Goal: Task Accomplishment & Management: Manage account settings

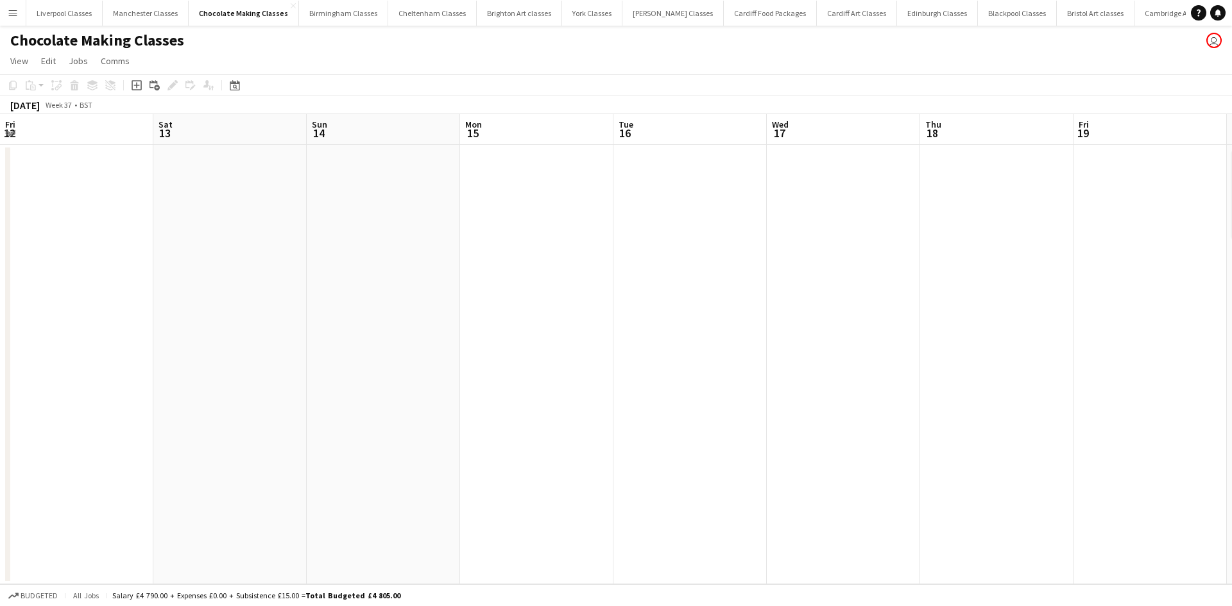
scroll to position [0, 441]
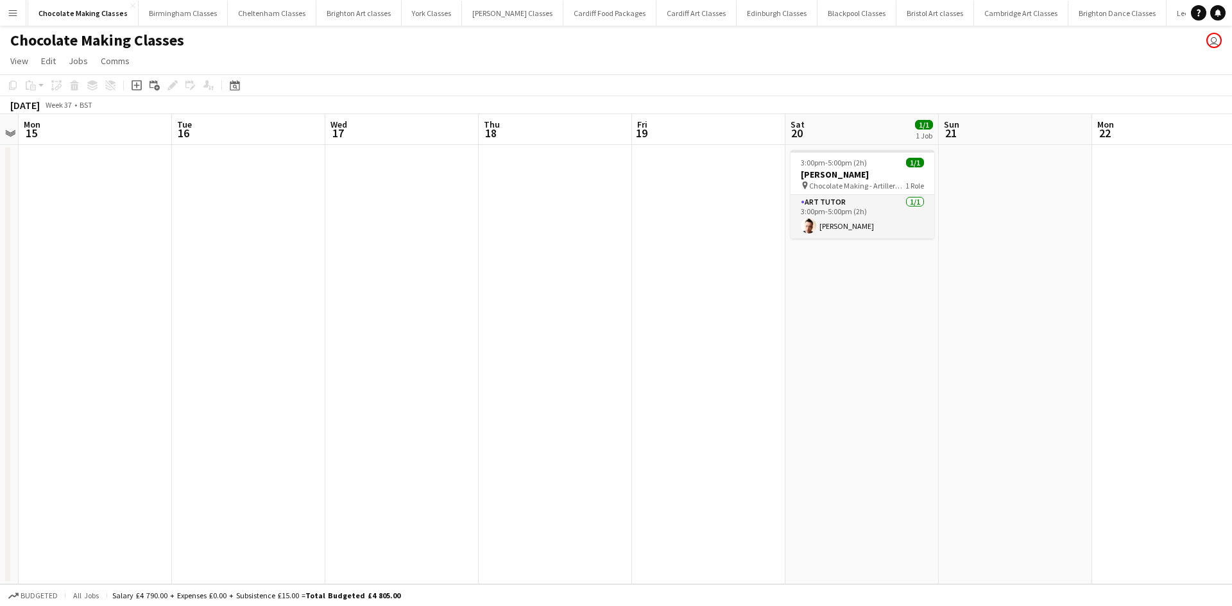
click at [15, 17] on app-icon "Menu" at bounding box center [13, 13] width 10 height 10
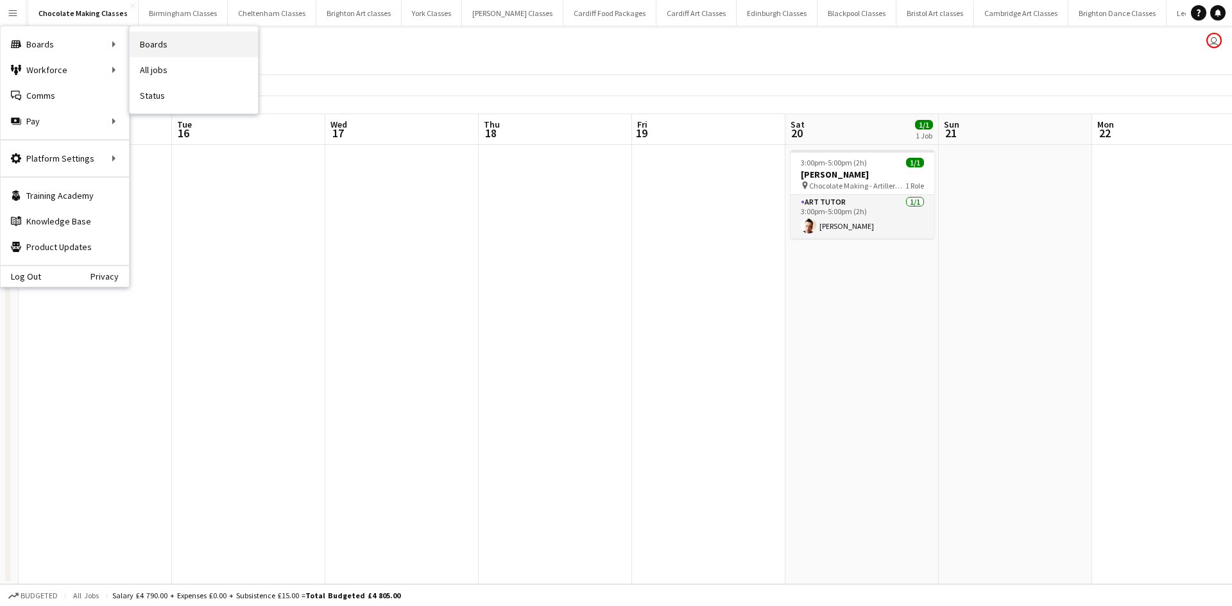
click at [168, 44] on link "Boards" at bounding box center [194, 44] width 128 height 26
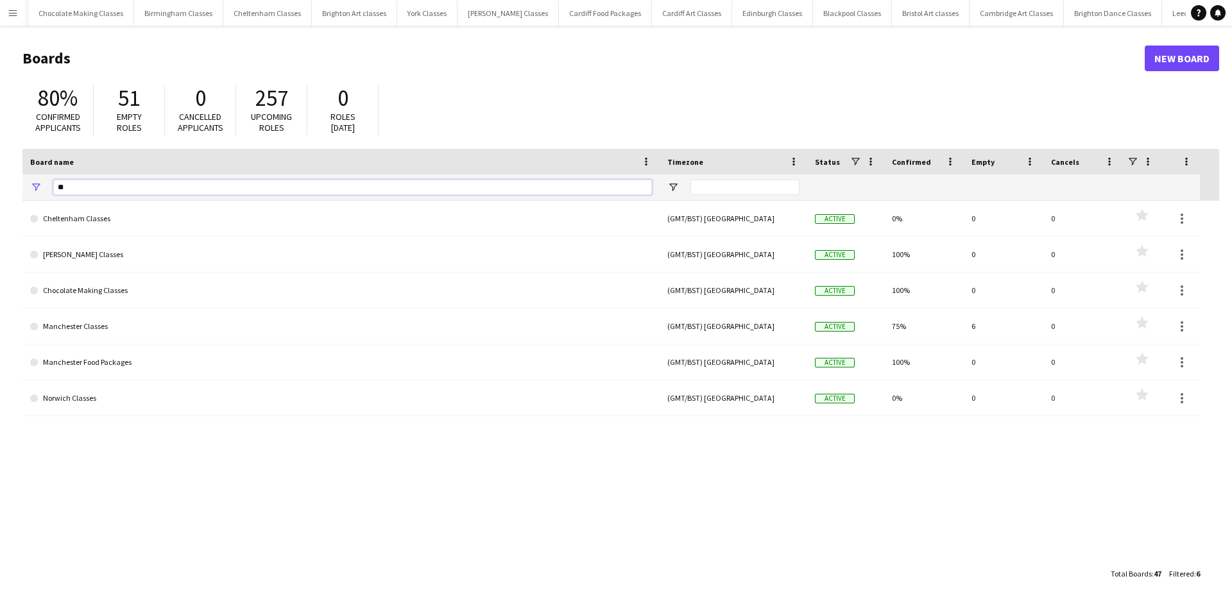
drag, startPoint x: 140, startPoint y: 188, endPoint x: 30, endPoint y: 175, distance: 110.4
click at [30, 175] on div "**" at bounding box center [340, 187] width 637 height 26
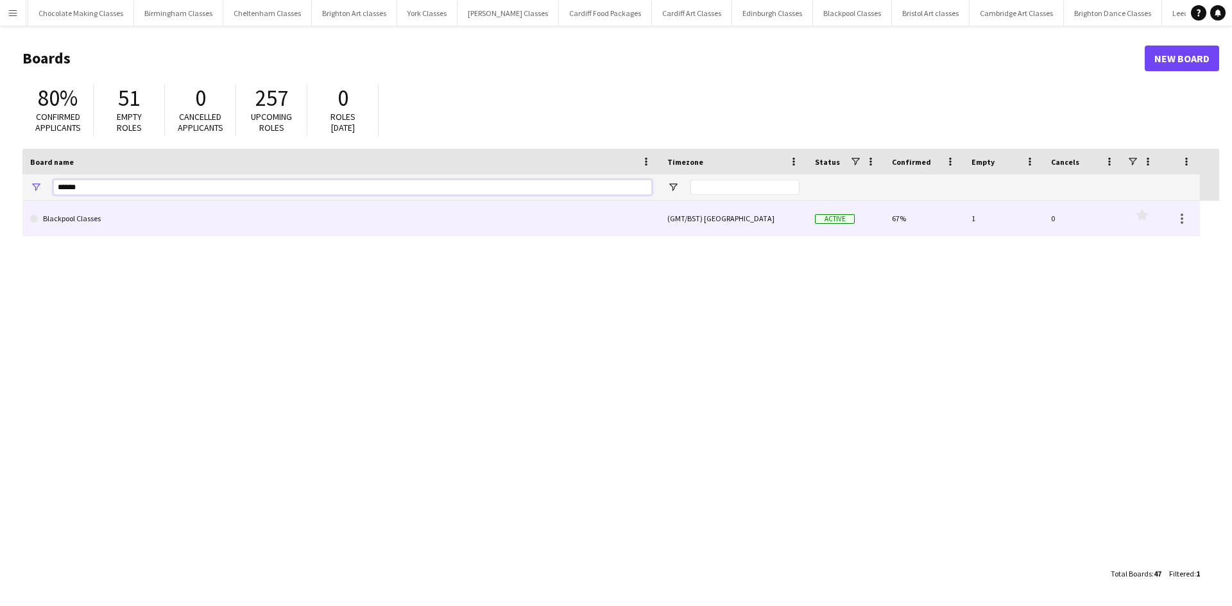
type input "******"
click at [59, 225] on link "Blackpool Classes" at bounding box center [341, 219] width 622 height 36
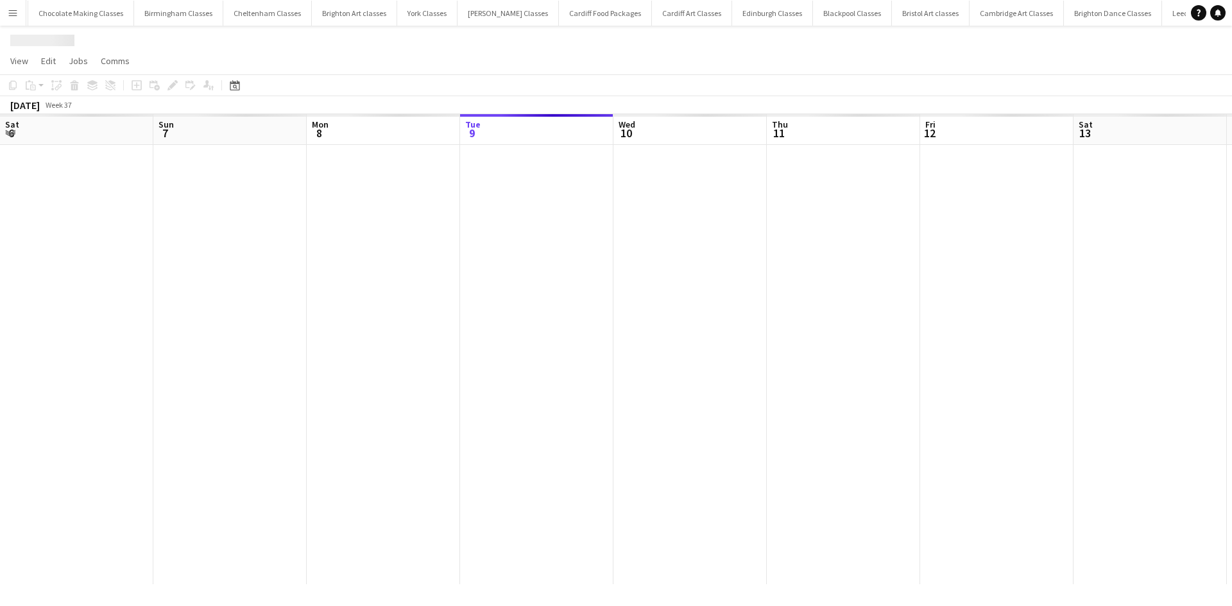
scroll to position [0, 307]
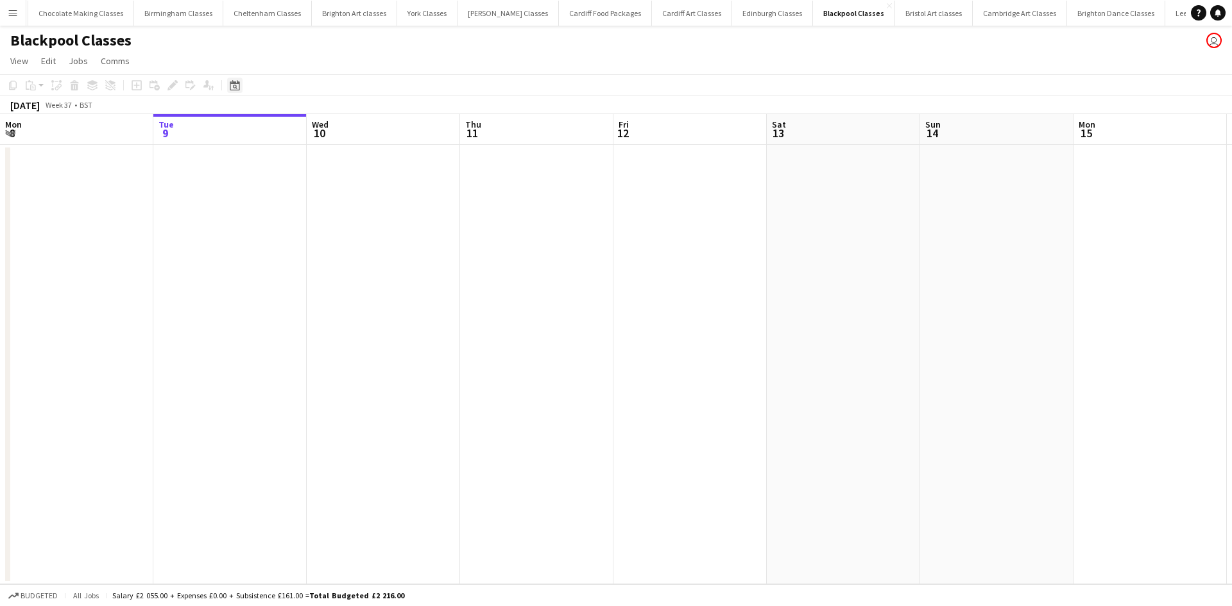
click at [237, 84] on icon at bounding box center [235, 85] width 10 height 10
click at [331, 135] on span "Next month" at bounding box center [339, 130] width 26 height 26
click at [313, 241] on button "25" at bounding box center [321, 245] width 17 height 17
click at [11, 10] on app-icon "Menu" at bounding box center [13, 13] width 10 height 10
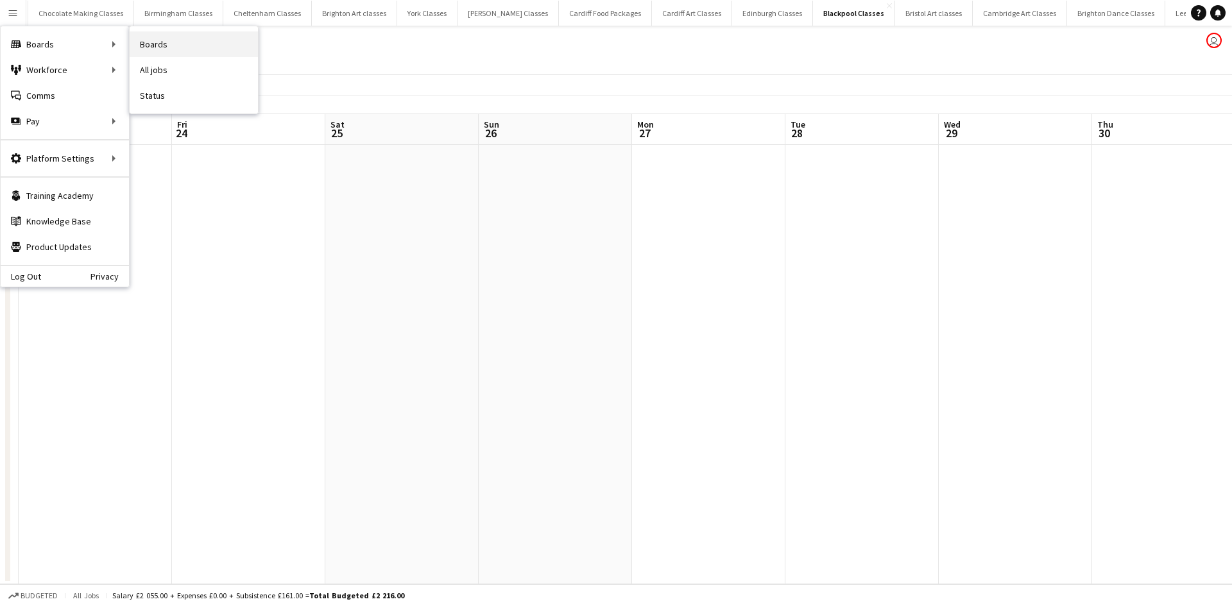
click at [191, 43] on link "Boards" at bounding box center [194, 44] width 128 height 26
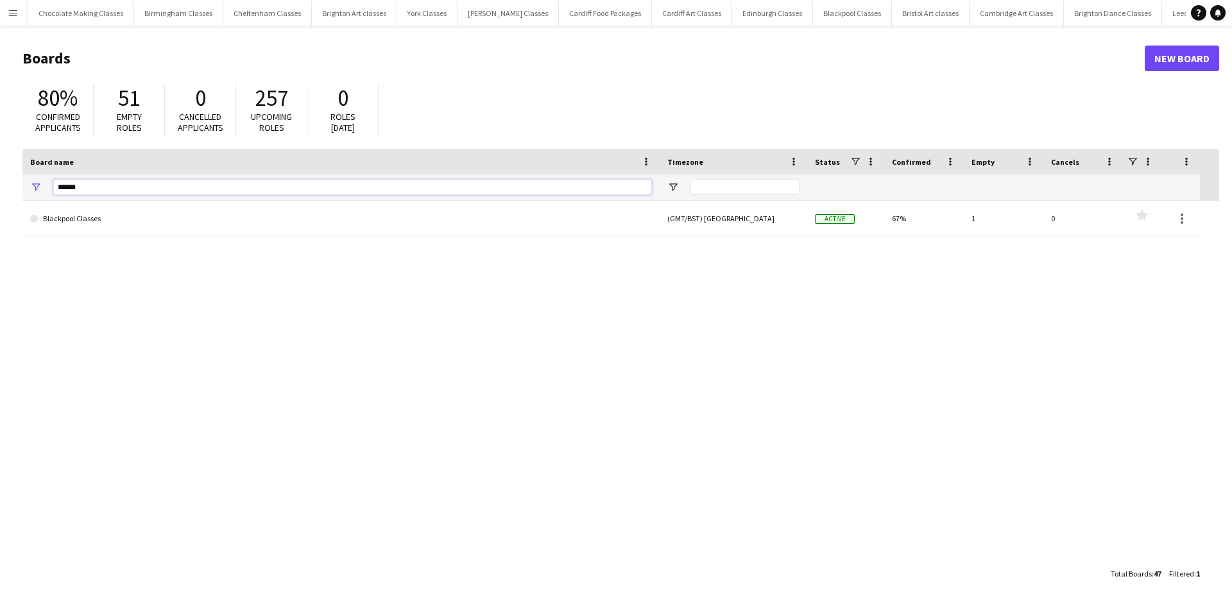
drag, startPoint x: 155, startPoint y: 192, endPoint x: 0, endPoint y: 189, distance: 154.6
click at [0, 189] on main "Boards New Board 80% Confirmed applicants 51 Empty roles 0 Cancelled applicants…" at bounding box center [616, 316] width 1232 height 580
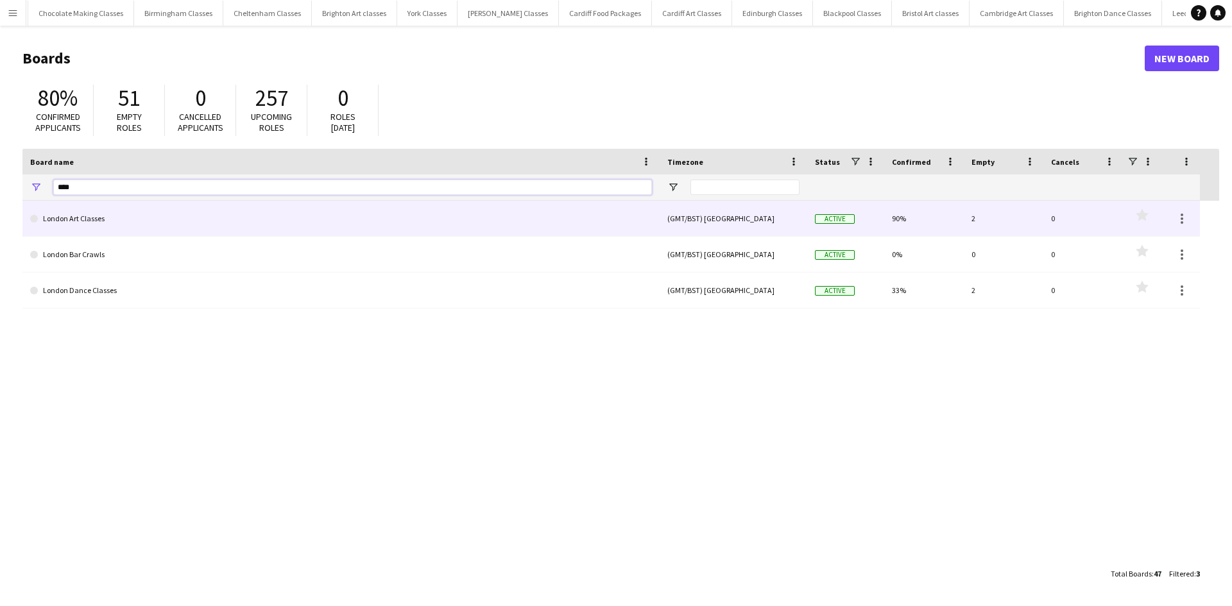
type input "****"
click at [83, 220] on link "London Art Classes" at bounding box center [341, 219] width 622 height 36
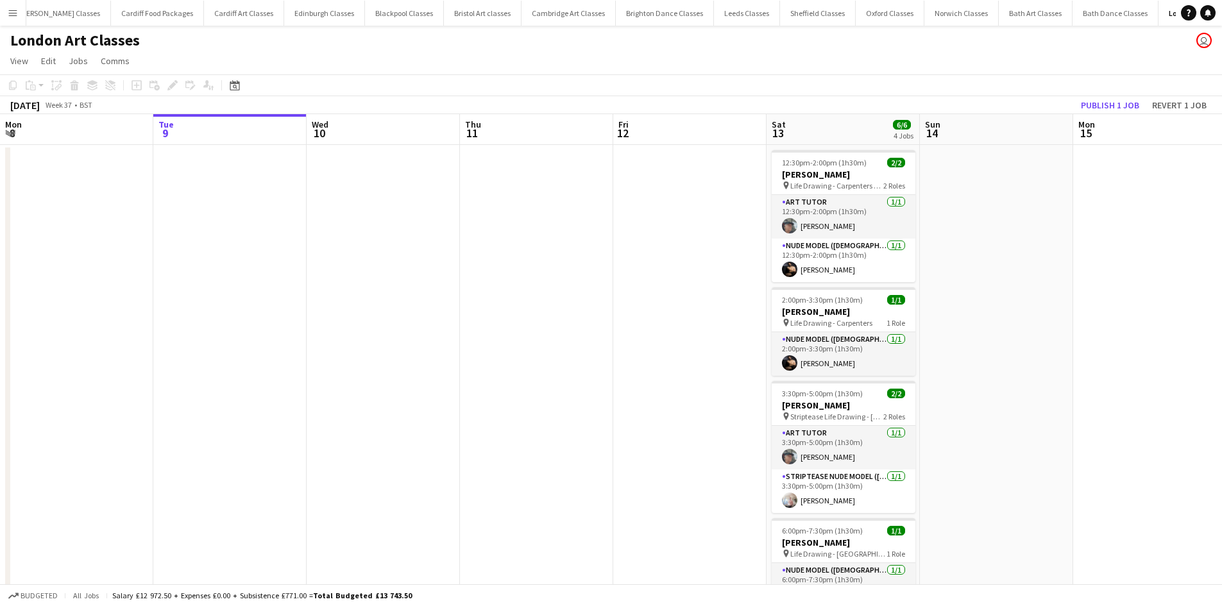
scroll to position [0, 609]
click at [1119, 103] on button "Publish 1 job" at bounding box center [1110, 105] width 69 height 17
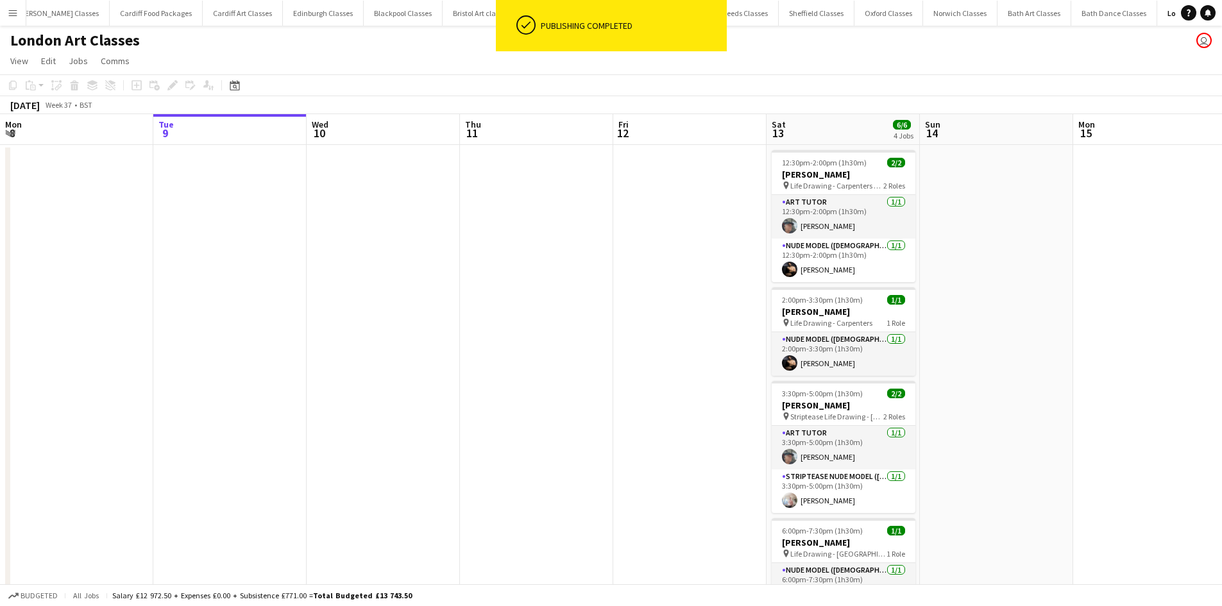
click at [244, 84] on div "Date picker [DATE] [DATE] [DATE] M [DATE] T [DATE] W [DATE] T [DATE] F [DATE] S…" at bounding box center [230, 85] width 29 height 15
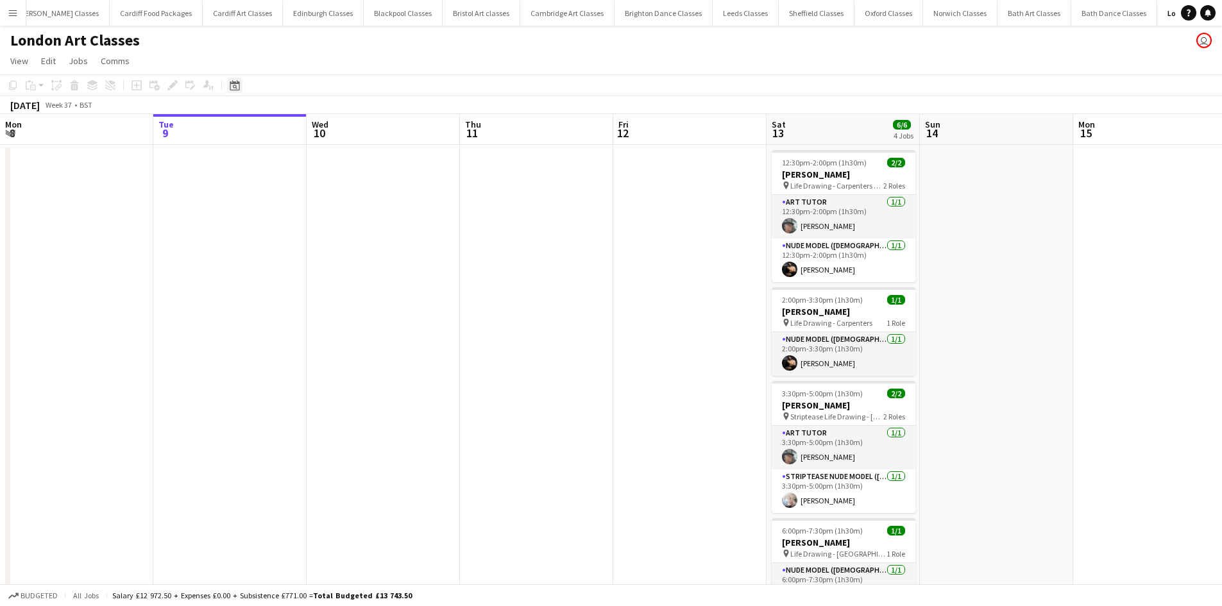
click at [238, 86] on icon "Date picker" at bounding box center [235, 85] width 10 height 10
click at [290, 228] on span "18" at bounding box center [287, 228] width 15 height 15
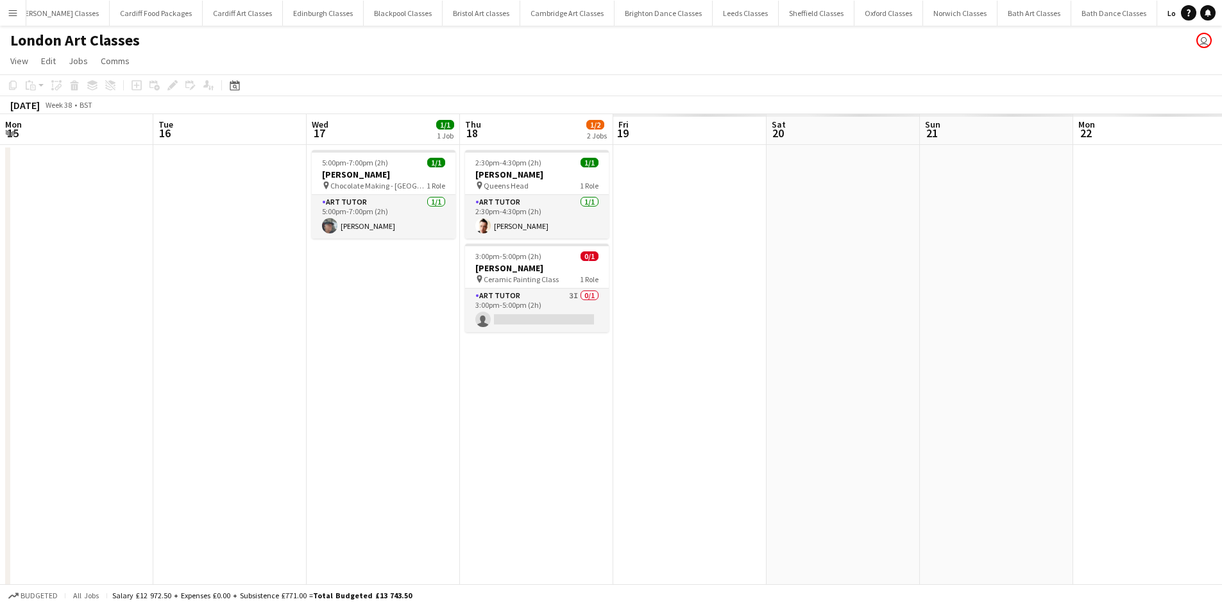
scroll to position [0, 441]
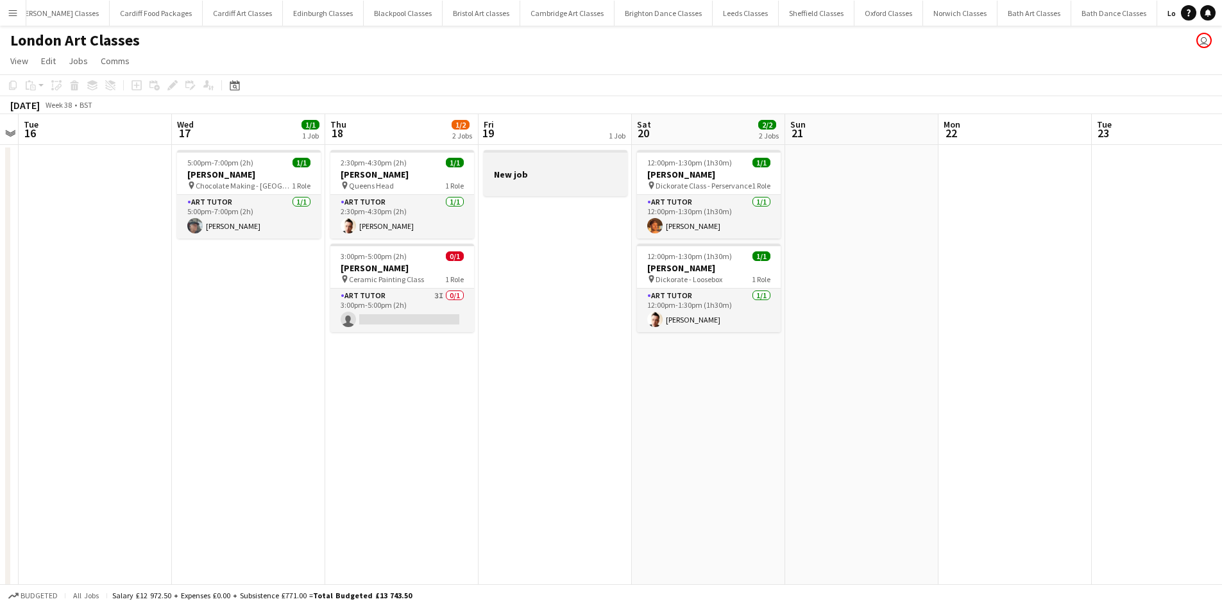
click at [536, 156] on app-job-card "New job" at bounding box center [556, 173] width 144 height 46
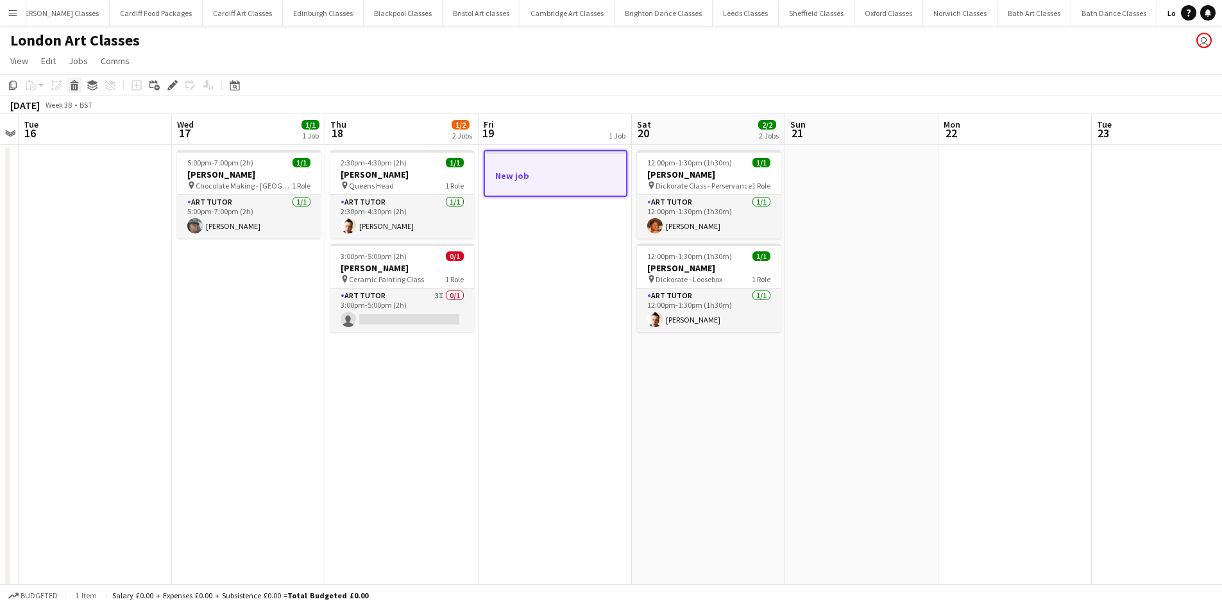
click at [71, 89] on icon "Delete" at bounding box center [74, 85] width 10 height 10
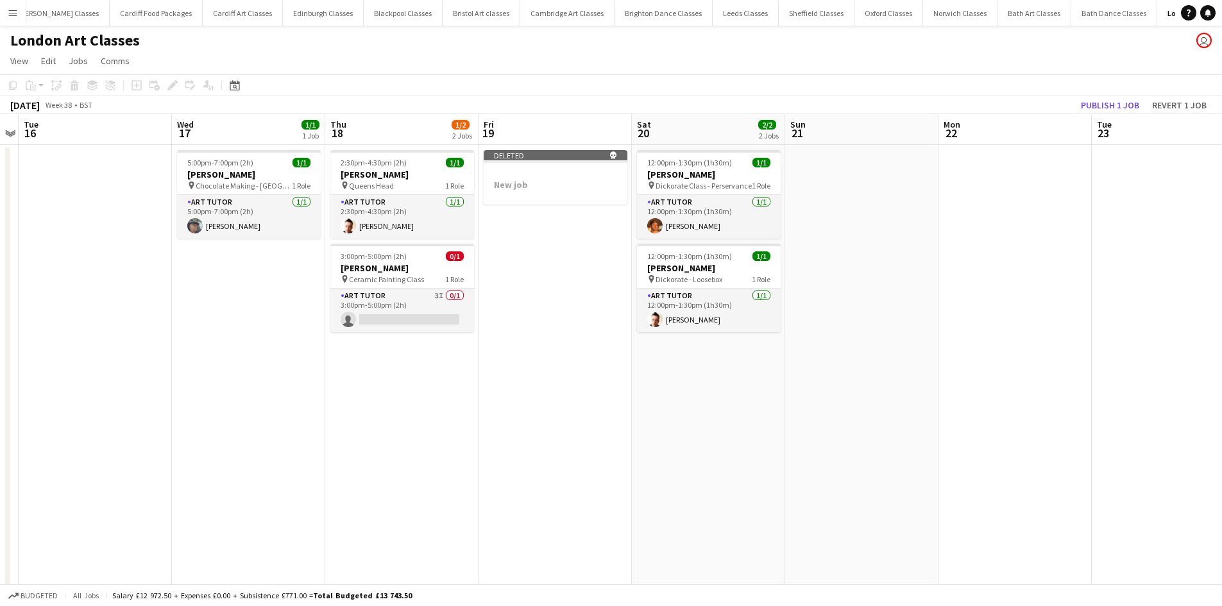
click at [59, 183] on app-date-cell at bounding box center [95, 396] width 153 height 503
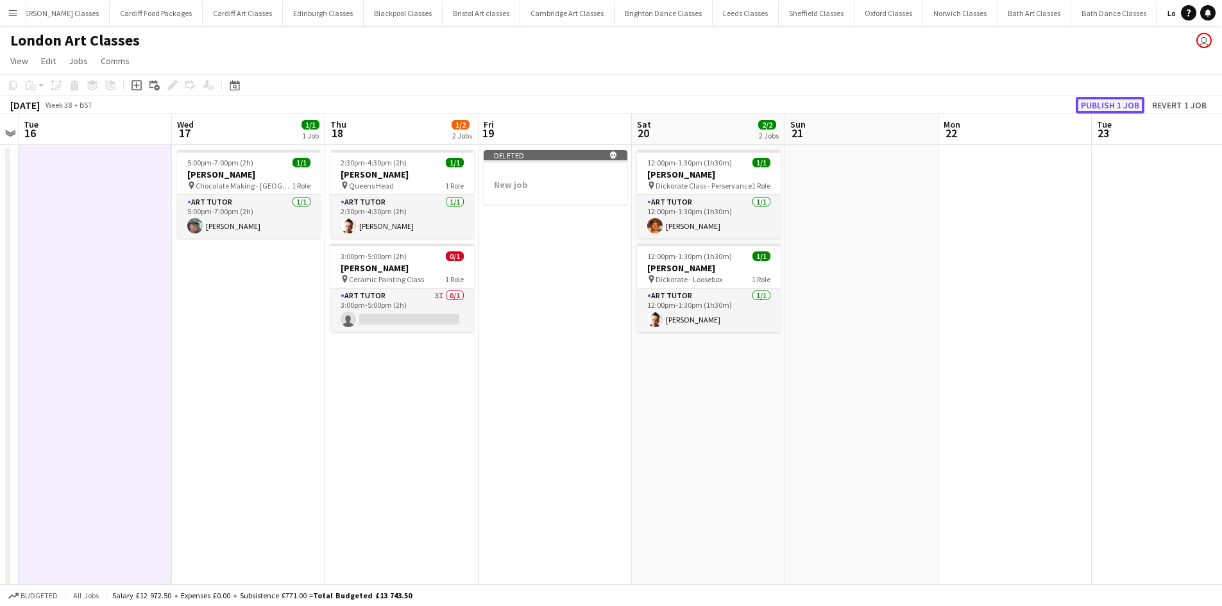
click at [1106, 105] on button "Publish 1 job" at bounding box center [1110, 105] width 69 height 17
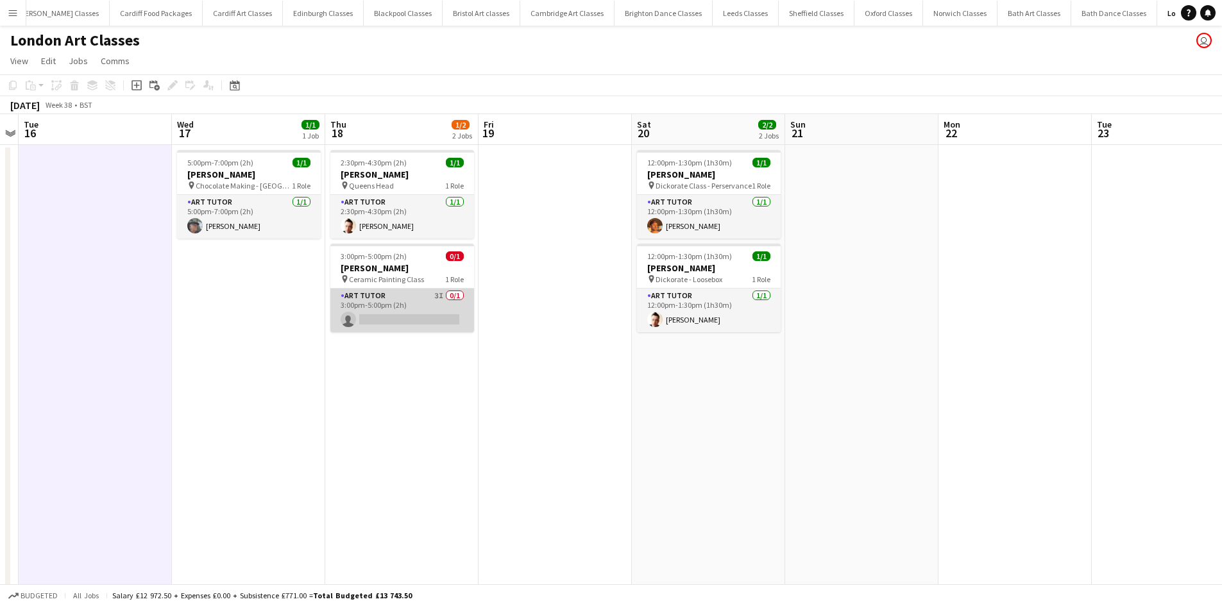
click at [380, 294] on app-card-role "Art Tutor 3I 0/1 3:00pm-5:00pm (2h) single-neutral-actions" at bounding box center [402, 311] width 144 height 44
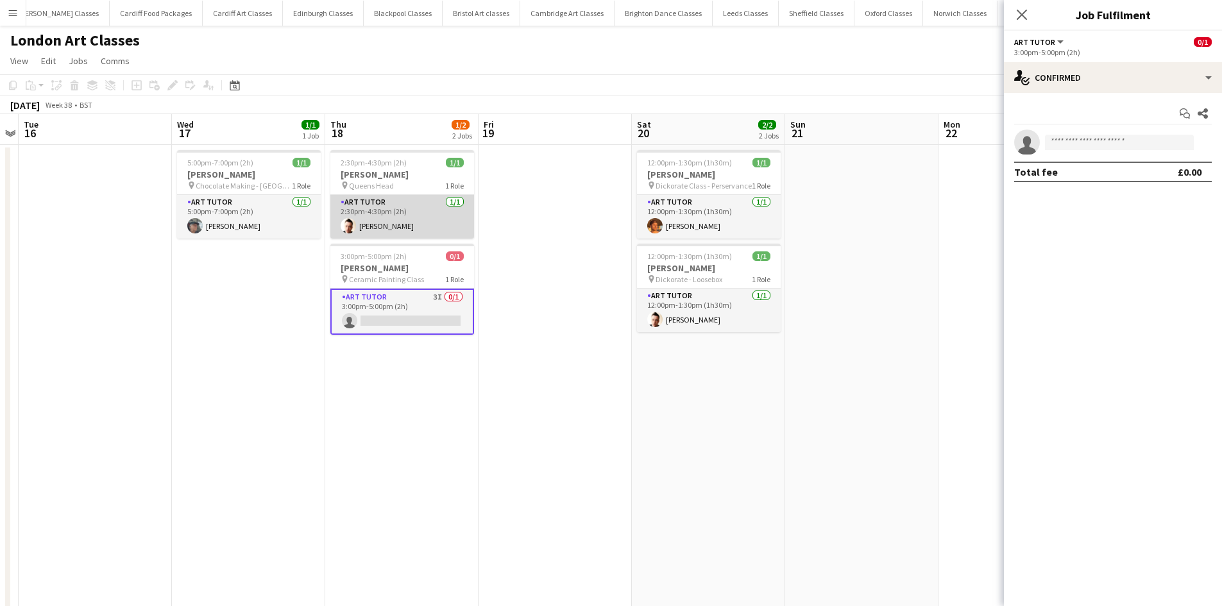
click at [387, 210] on app-card-role "Art Tutor [DATE] 2:30pm-4:30pm (2h) [PERSON_NAME]" at bounding box center [402, 217] width 144 height 44
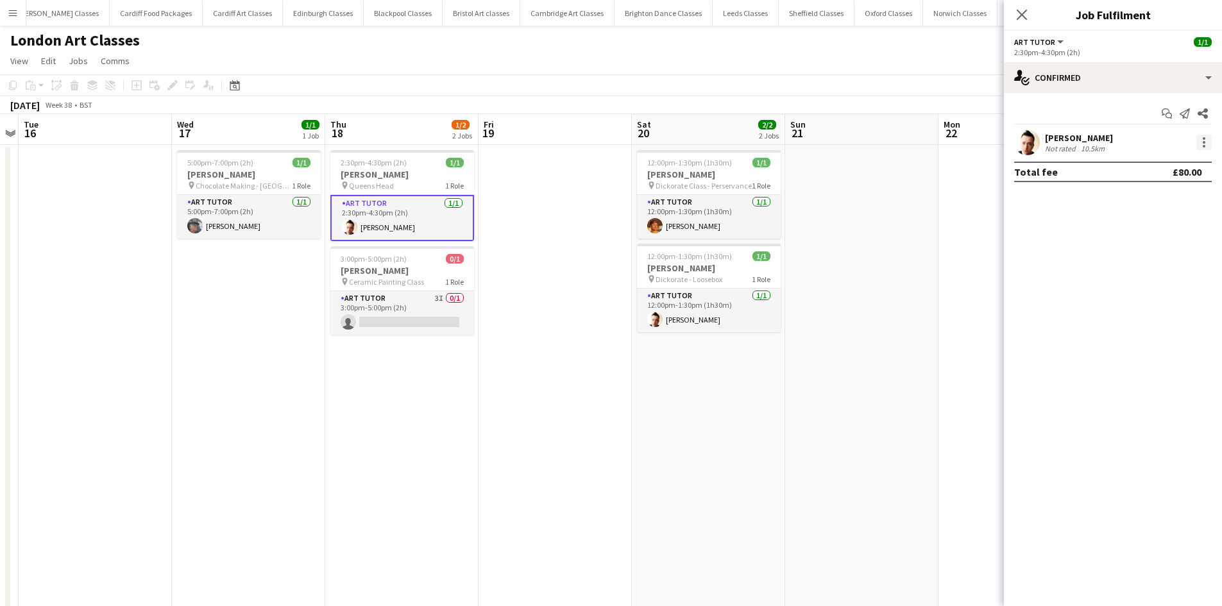
click at [1205, 146] on div at bounding box center [1204, 146] width 3 height 3
click at [1166, 281] on button "Remove" at bounding box center [1162, 289] width 100 height 31
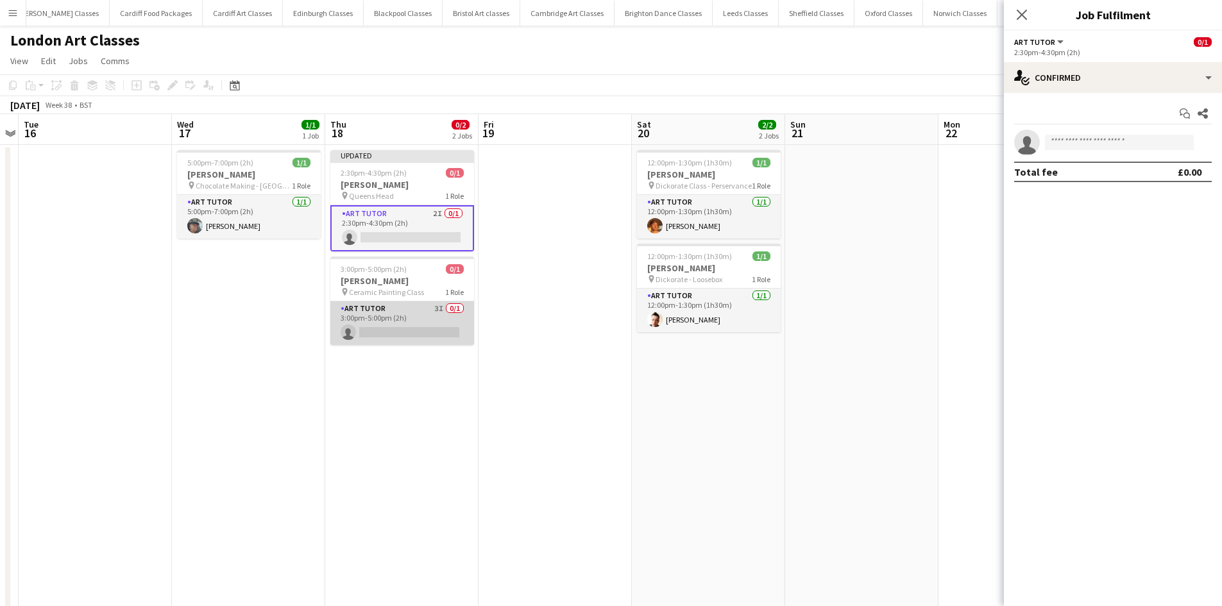
click at [396, 319] on app-card-role "Art Tutor 3I 0/1 3:00pm-5:00pm (2h) single-neutral-actions" at bounding box center [402, 323] width 144 height 44
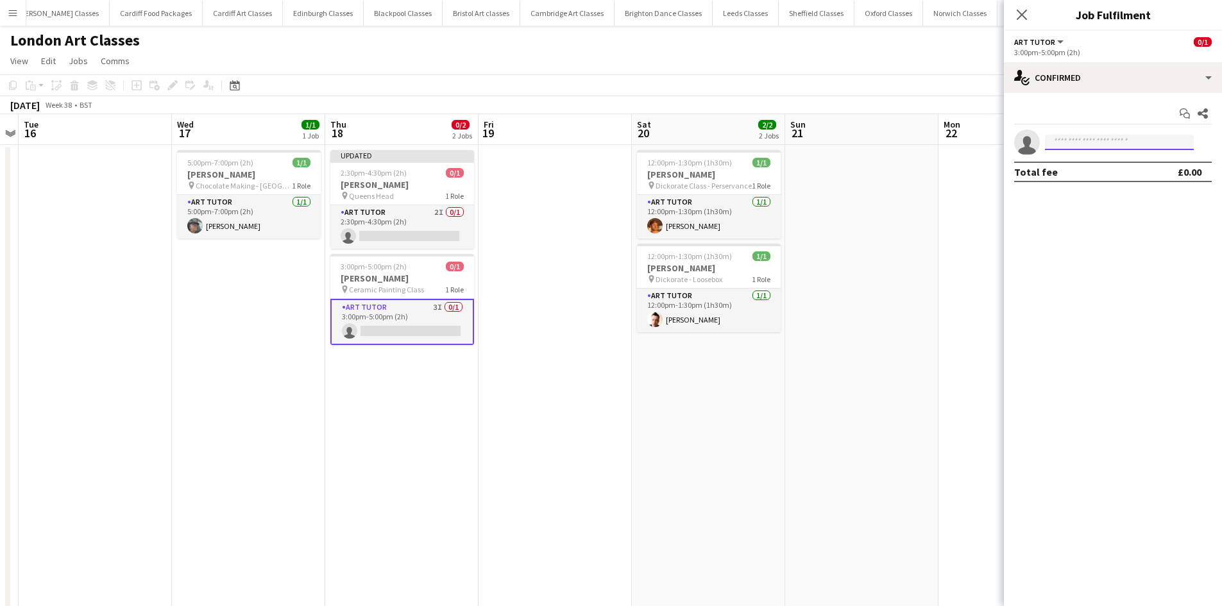
click at [1097, 142] on input at bounding box center [1119, 142] width 149 height 15
type input "******"
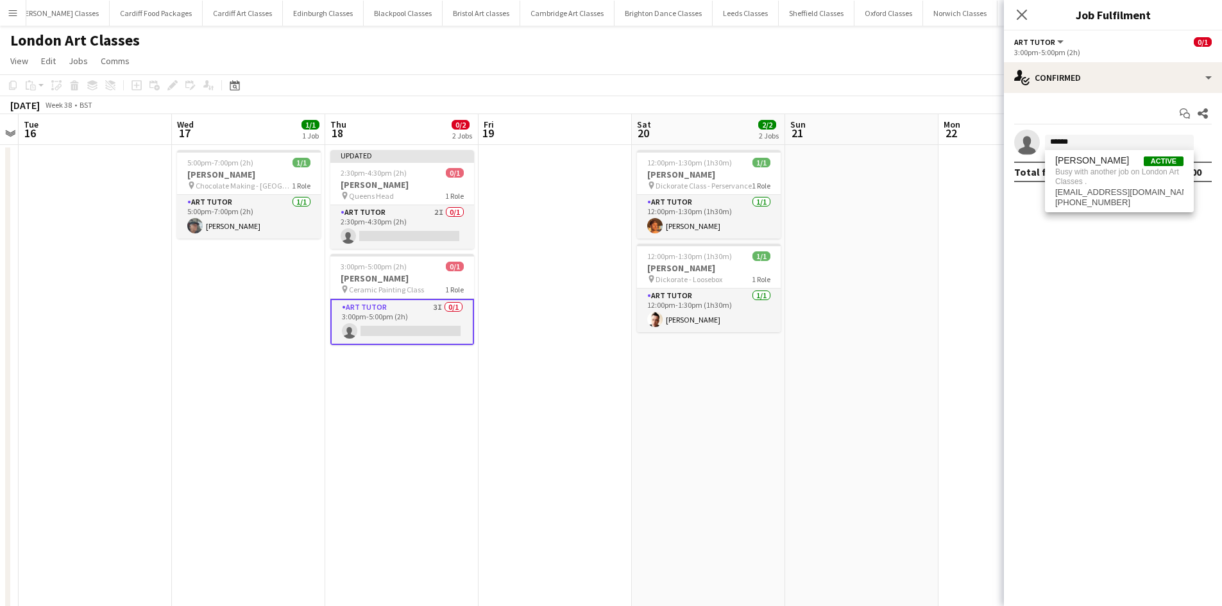
click at [1087, 155] on div "[PERSON_NAME] Active Busy with another job on London Art Classes . [EMAIL_ADDRE…" at bounding box center [1119, 181] width 149 height 62
click at [842, 285] on app-date-cell at bounding box center [861, 396] width 153 height 503
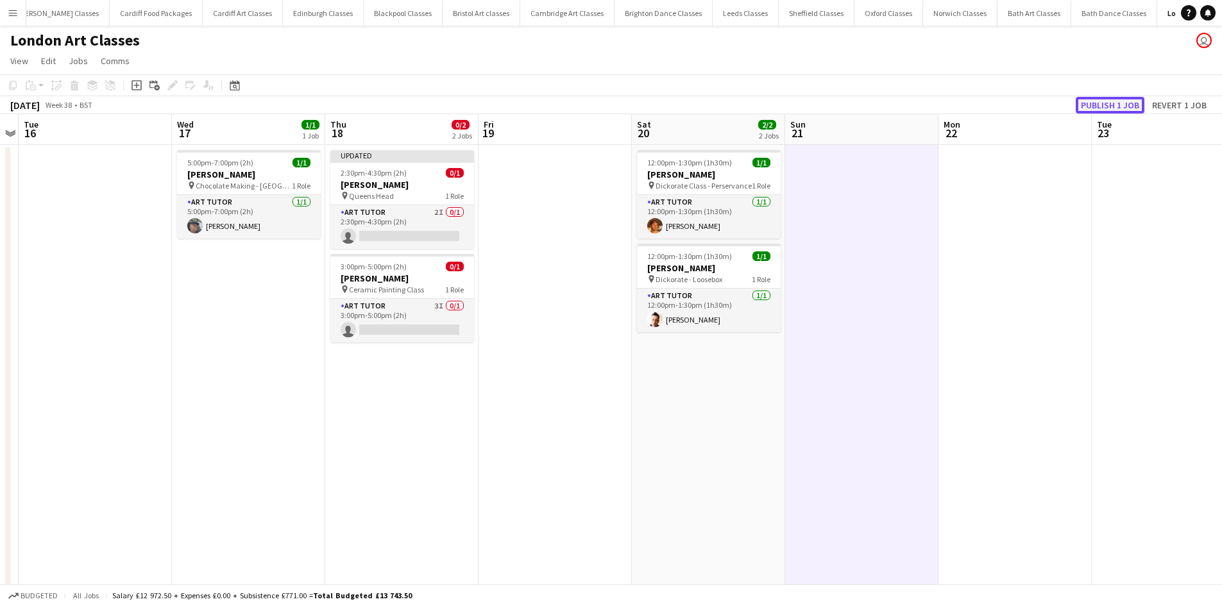
click at [1088, 99] on button "Publish 1 job" at bounding box center [1110, 105] width 69 height 17
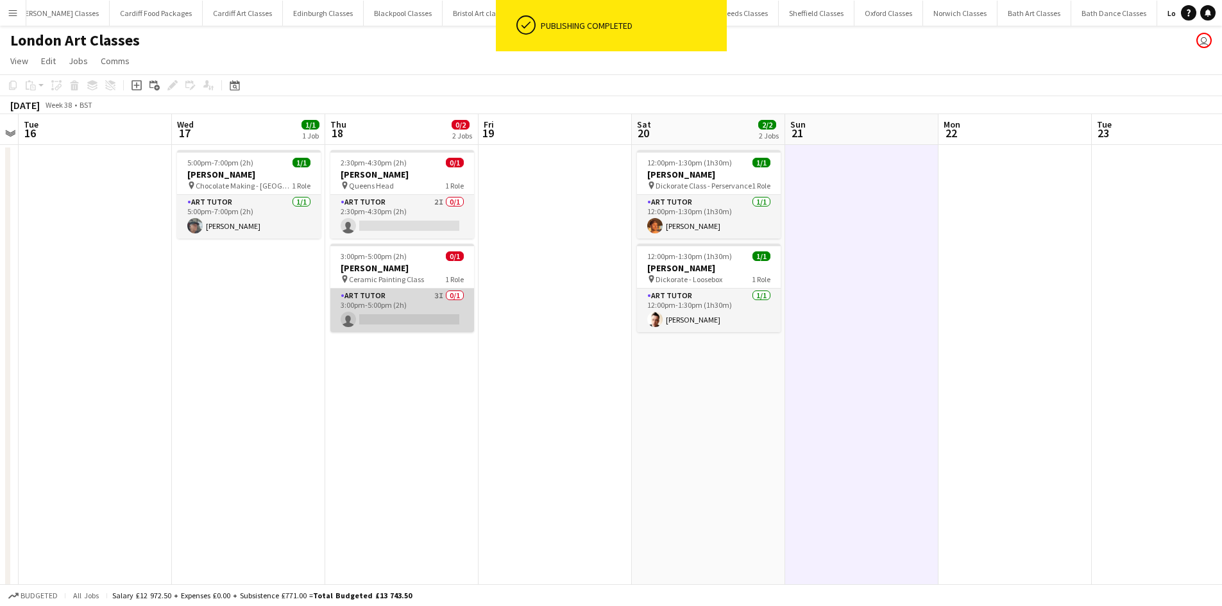
click at [435, 297] on app-card-role "Art Tutor 3I 0/1 3:00pm-5:00pm (2h) single-neutral-actions" at bounding box center [402, 311] width 144 height 44
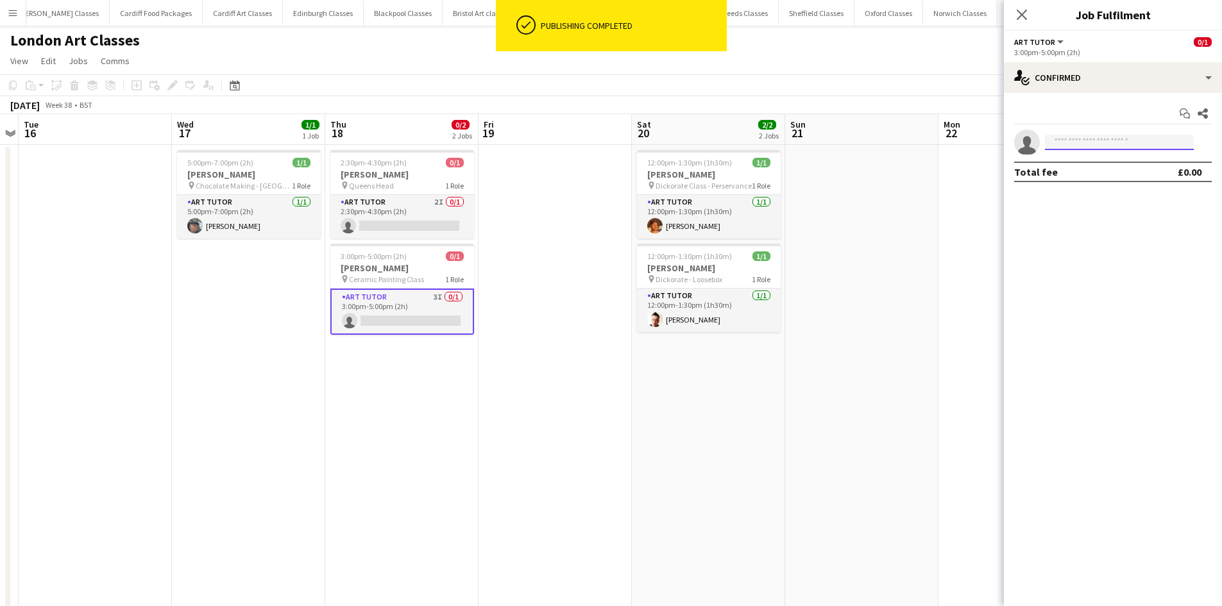
click at [1084, 140] on input at bounding box center [1119, 142] width 149 height 15
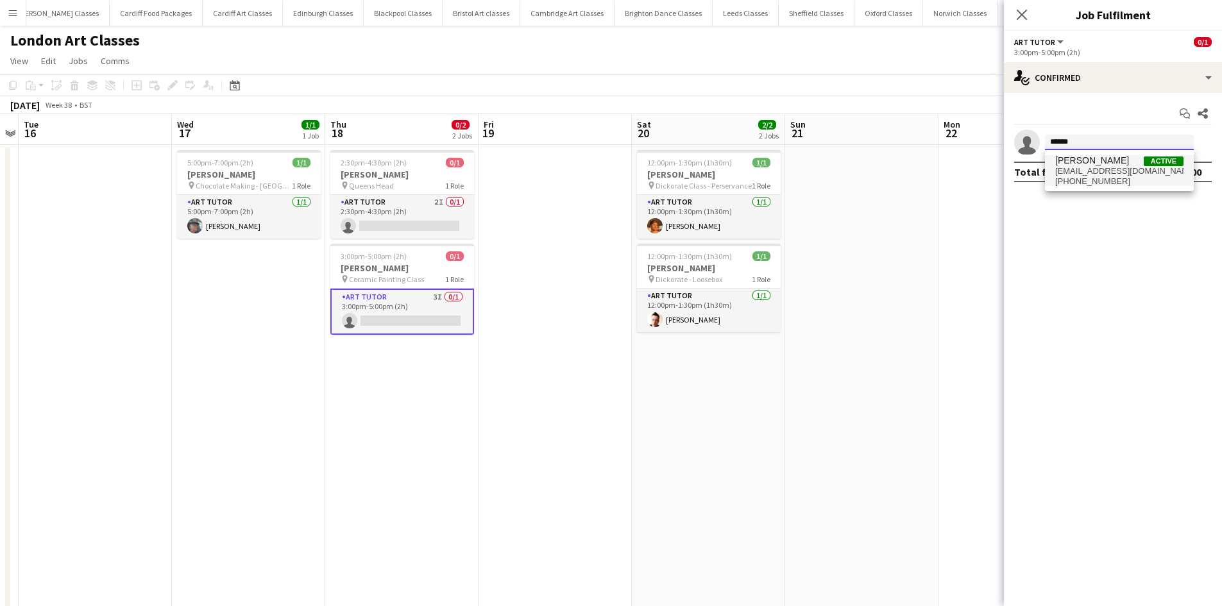
type input "******"
click at [1090, 173] on span "[EMAIL_ADDRESS][DOMAIN_NAME]" at bounding box center [1119, 171] width 128 height 10
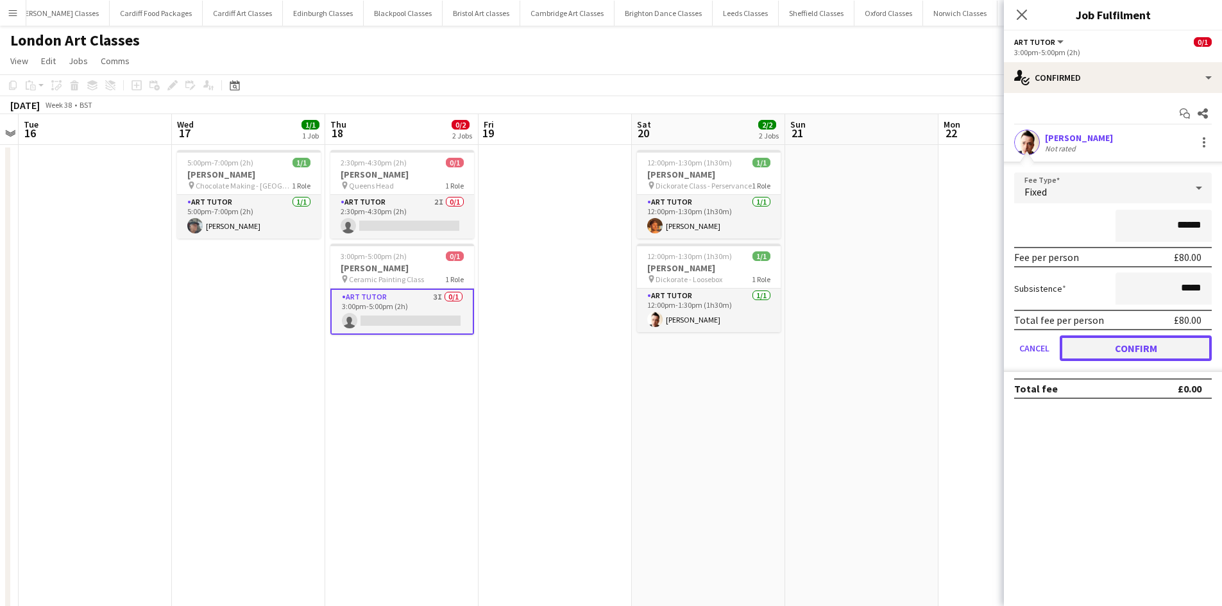
click at [1144, 352] on button "Confirm" at bounding box center [1136, 348] width 152 height 26
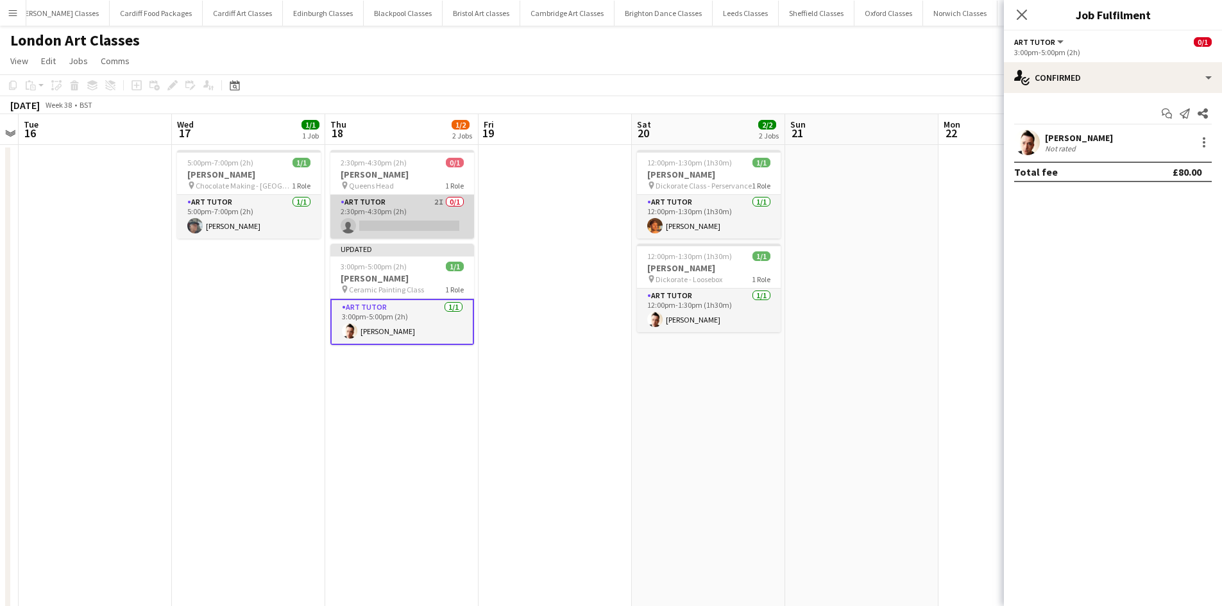
click at [392, 205] on app-card-role "Art Tutor 2I 0/1 2:30pm-4:30pm (2h) single-neutral-actions" at bounding box center [402, 217] width 144 height 44
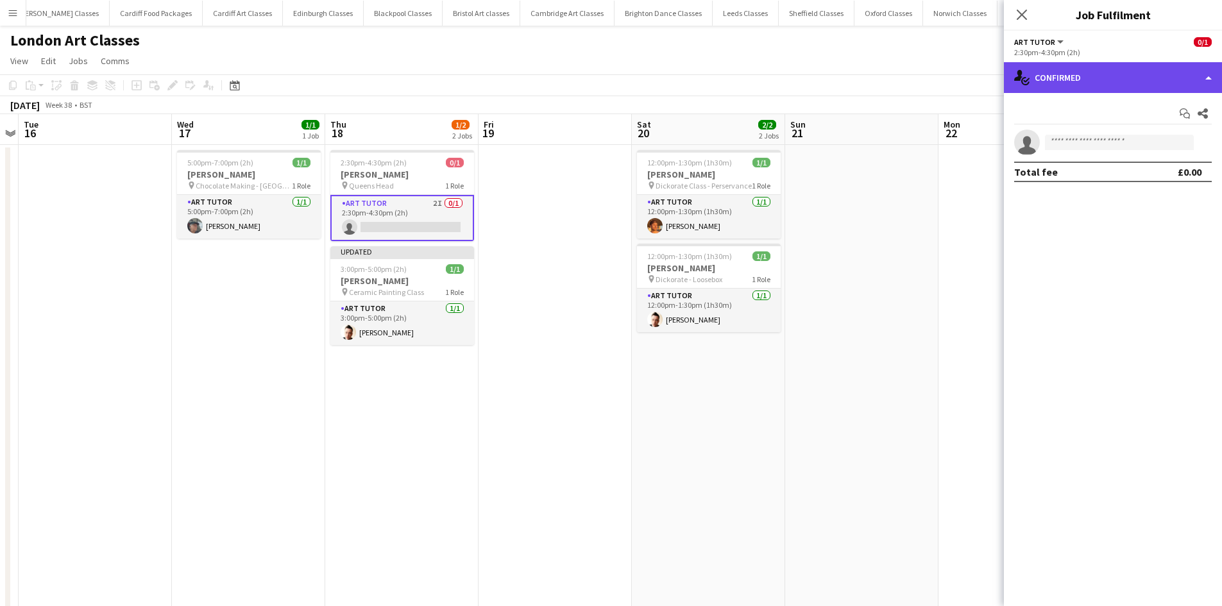
click at [1070, 78] on div "single-neutral-actions-check-2 Confirmed" at bounding box center [1113, 77] width 218 height 31
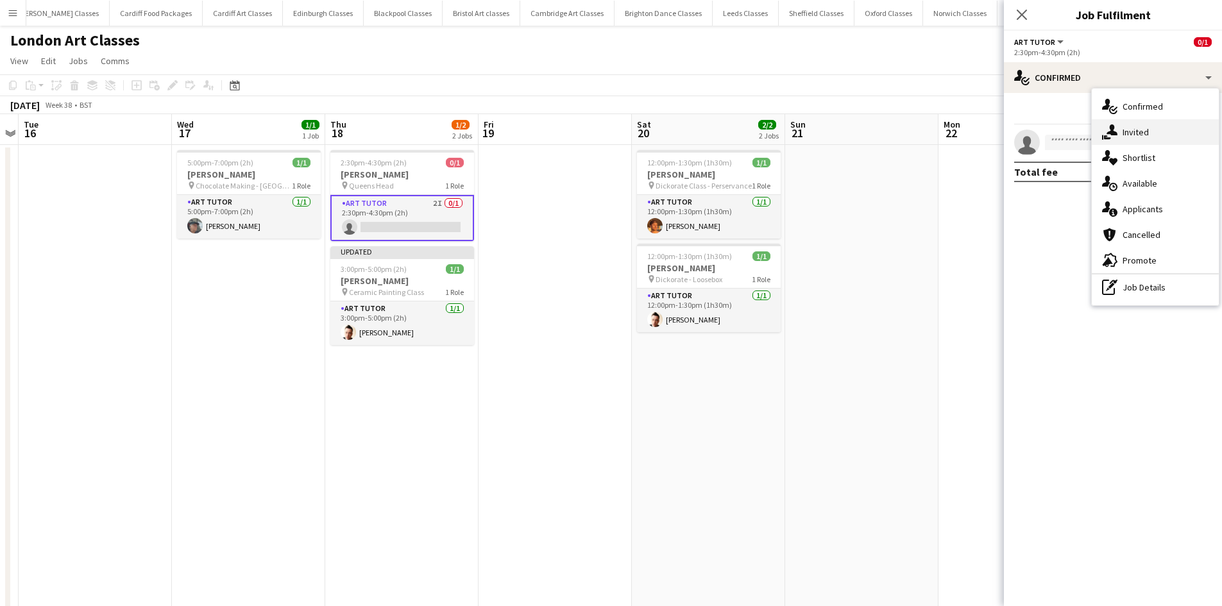
click at [1162, 130] on div "single-neutral-actions-share-1 Invited" at bounding box center [1155, 132] width 127 height 26
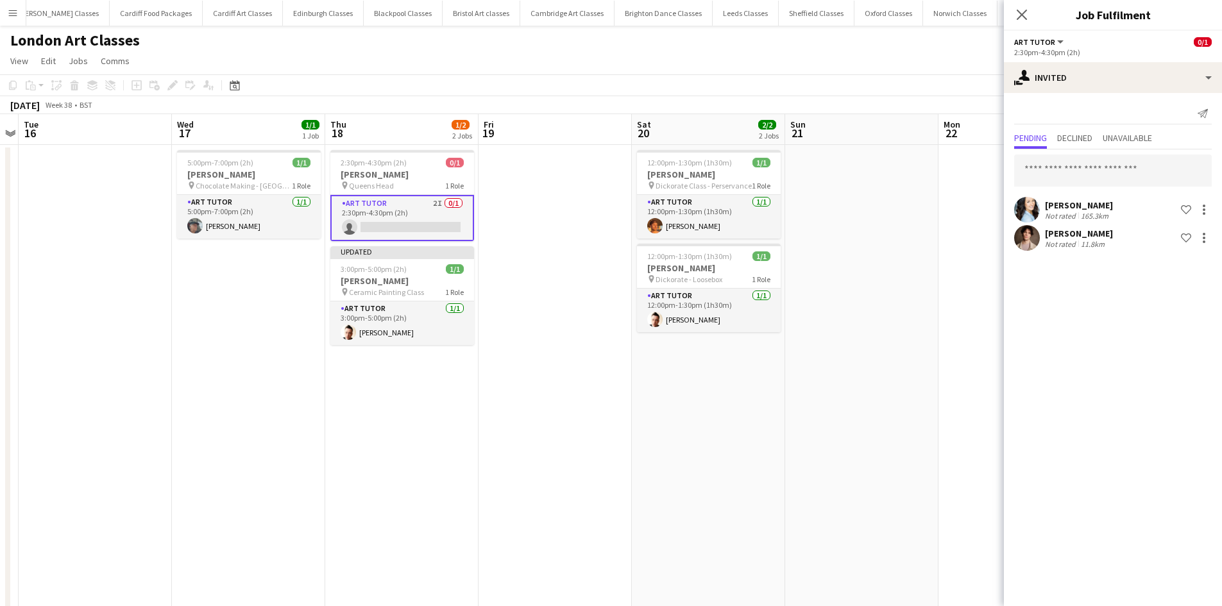
click at [936, 258] on app-date-cell at bounding box center [861, 396] width 153 height 503
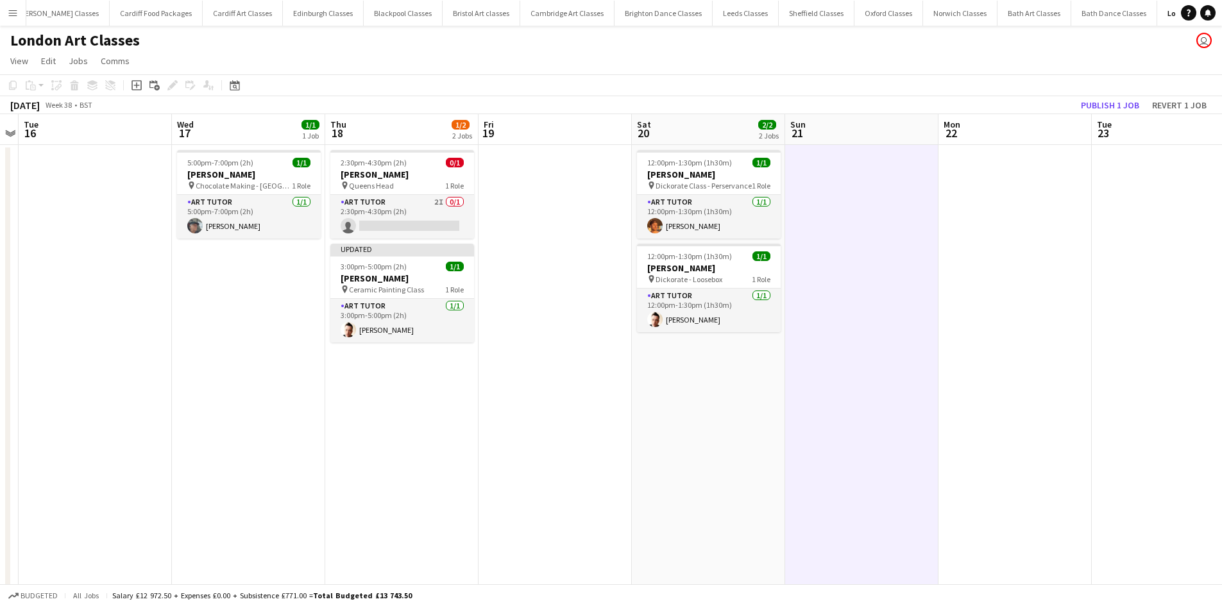
click at [1066, 105] on div "Publish 1 job Revert 1 job" at bounding box center [1143, 105] width 157 height 17
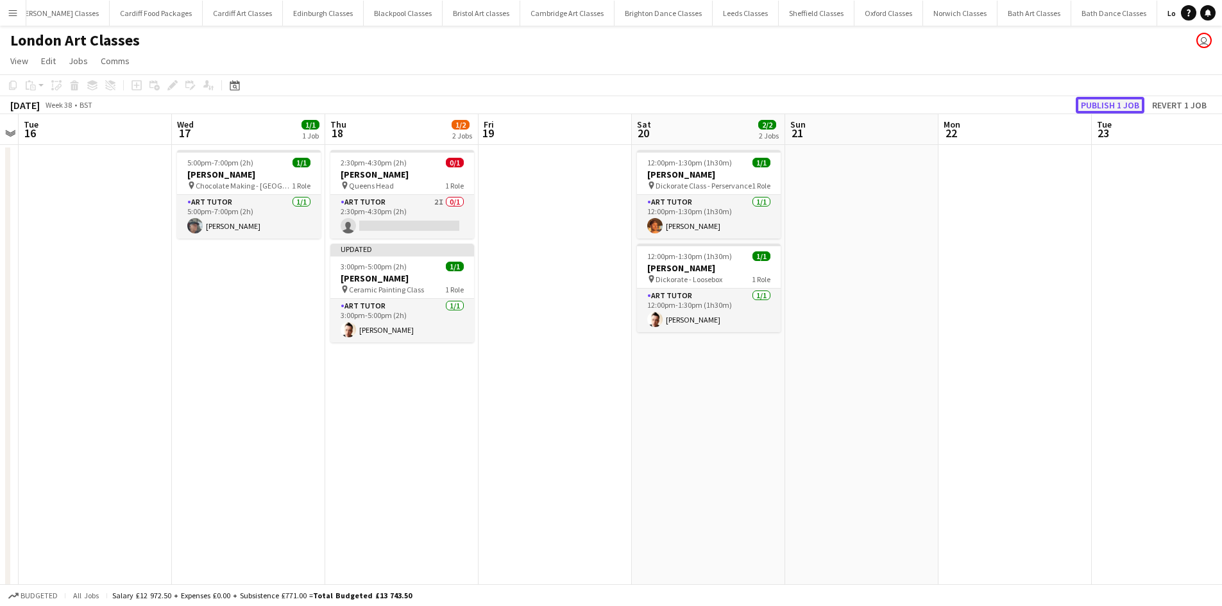
click at [1112, 105] on button "Publish 1 job" at bounding box center [1110, 105] width 69 height 17
